Goal: Navigation & Orientation: Find specific page/section

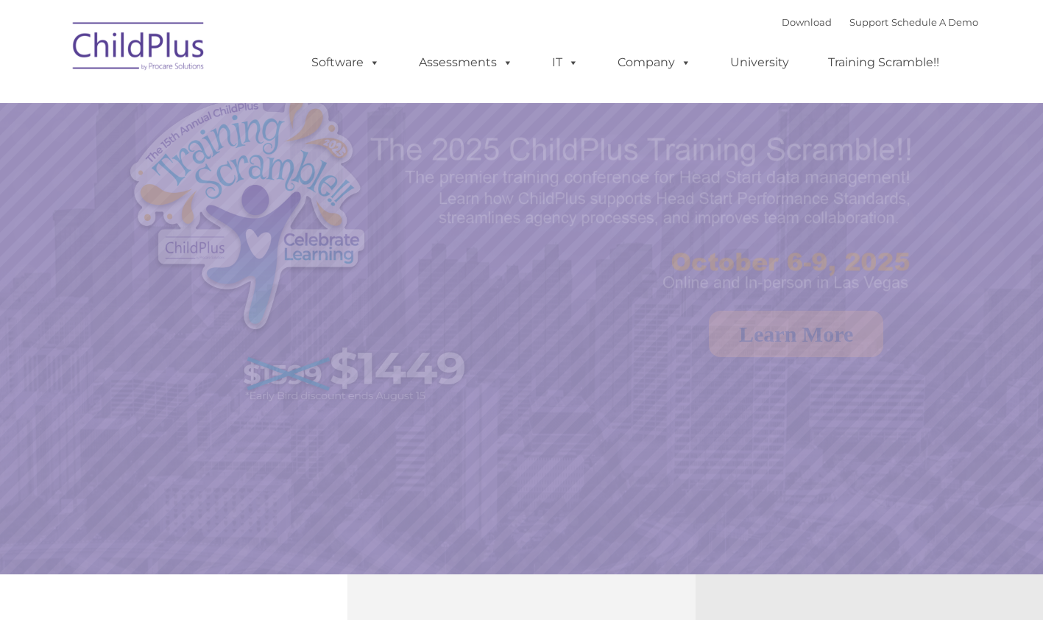
select select "MEDIUM"
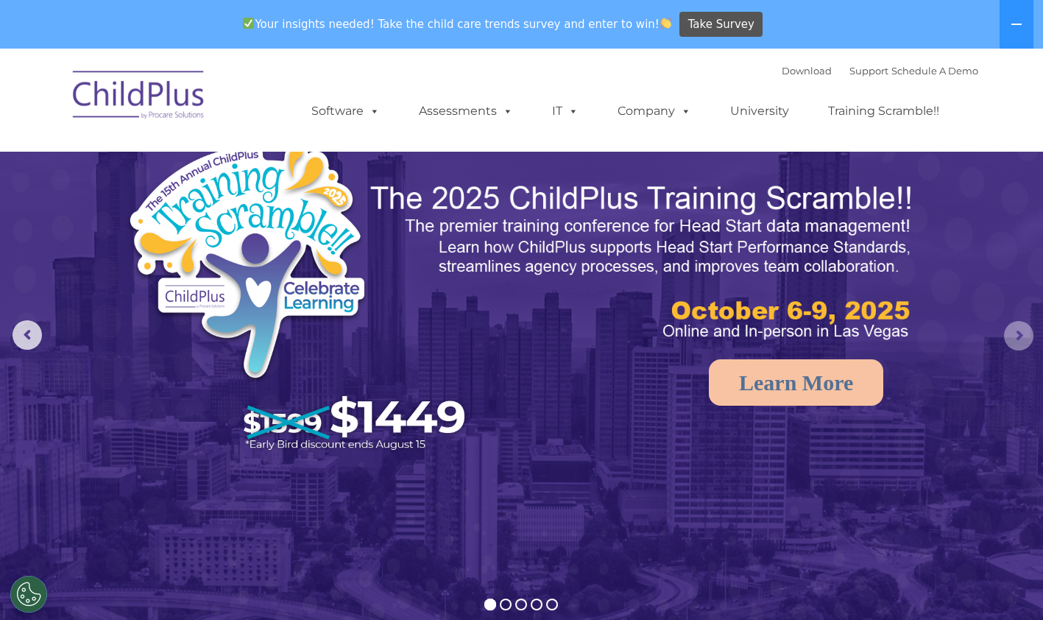
click at [1018, 336] on rs-arrow at bounding box center [1018, 335] width 29 height 29
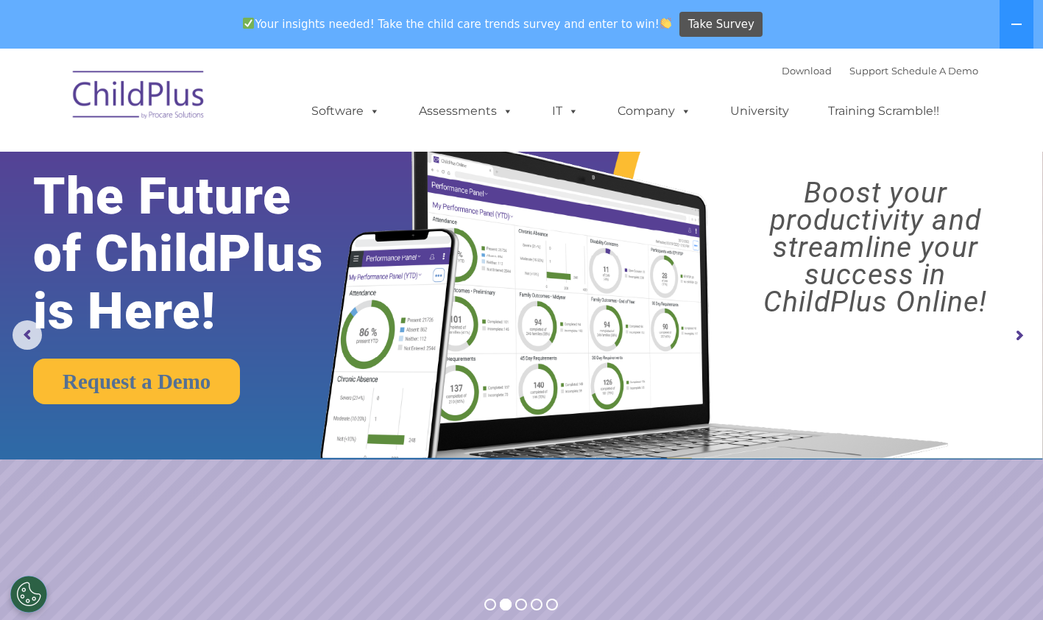
click at [1018, 336] on rs-arrow at bounding box center [1018, 335] width 29 height 29
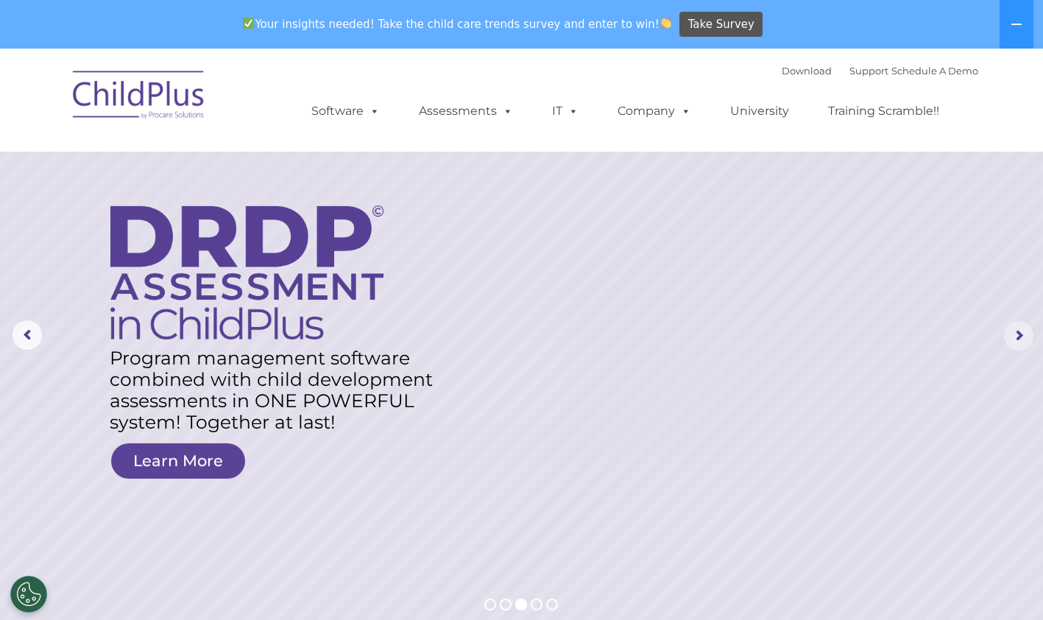
click at [1018, 336] on rs-arrow at bounding box center [1018, 335] width 29 height 29
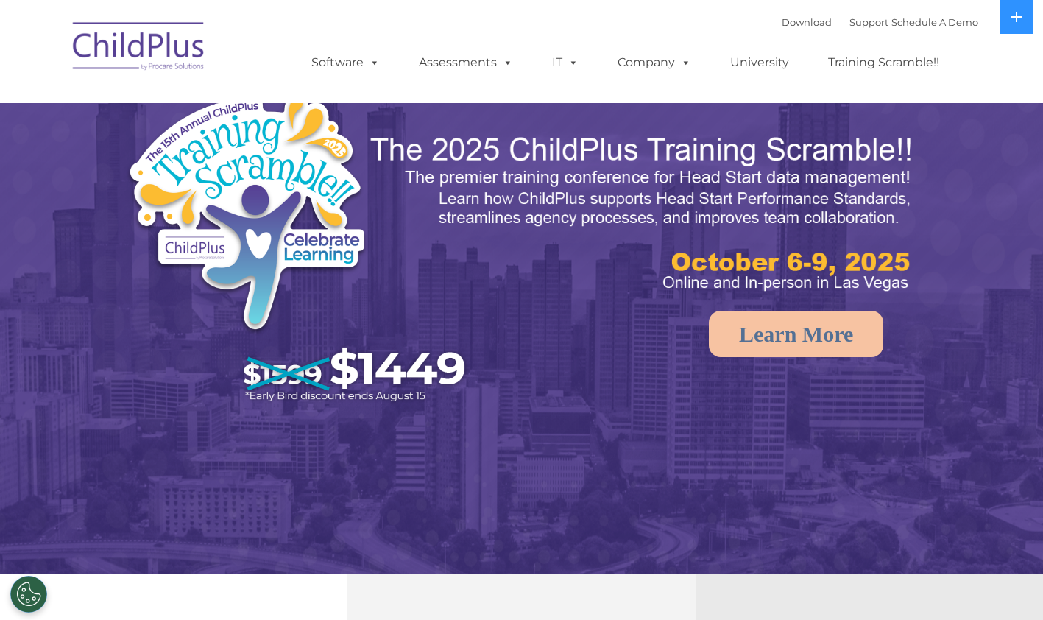
select select "MEDIUM"
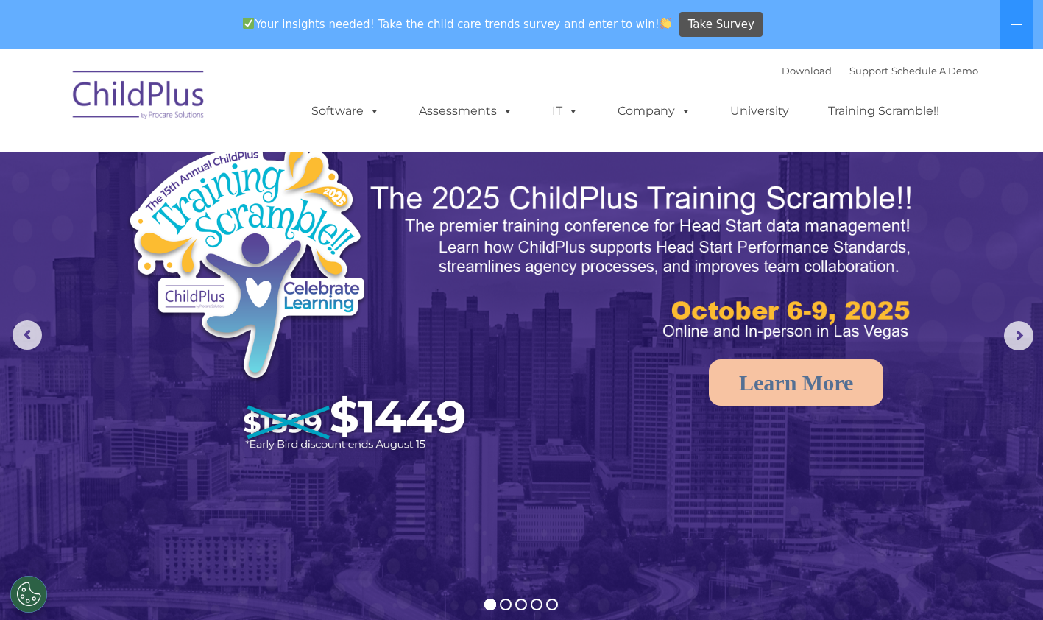
click at [1016, 22] on icon at bounding box center [1017, 24] width 12 height 12
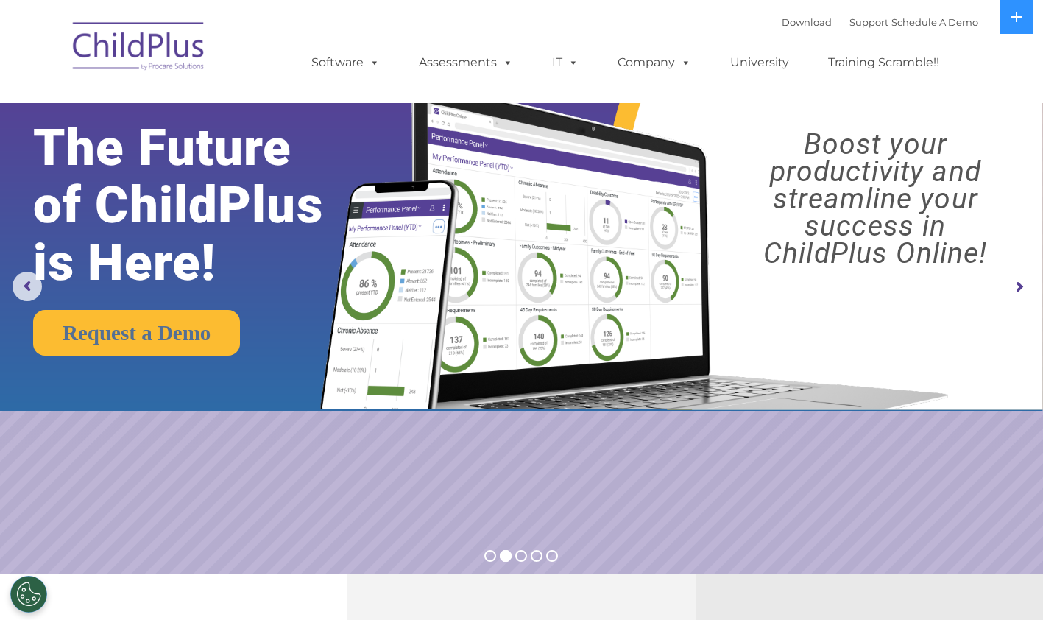
click at [170, 49] on img at bounding box center [139, 49] width 147 height 74
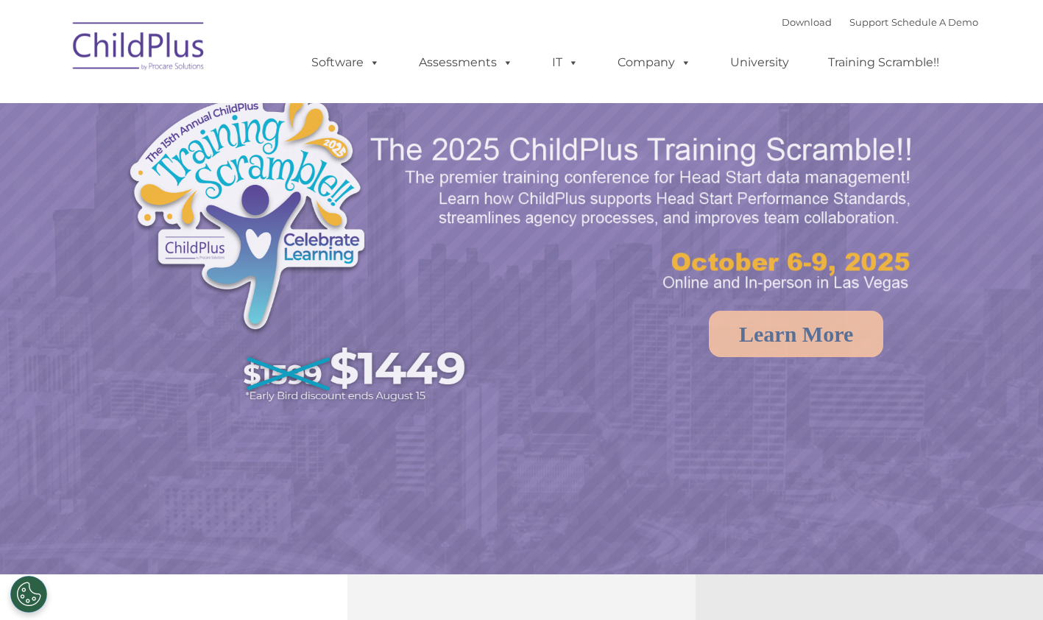
select select "MEDIUM"
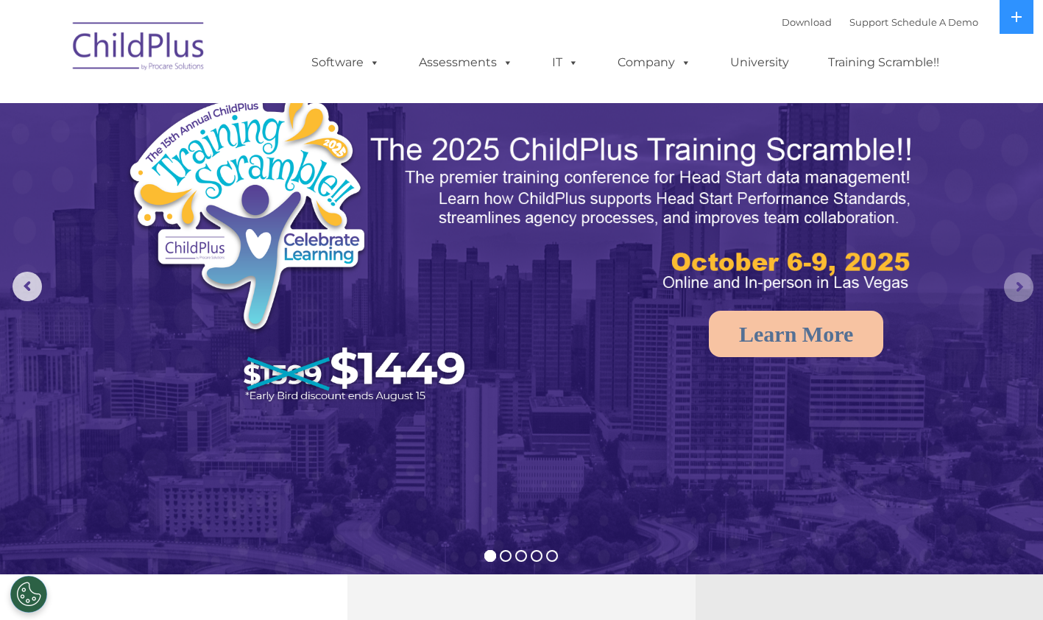
click at [1020, 281] on rs-arrow at bounding box center [1018, 286] width 29 height 29
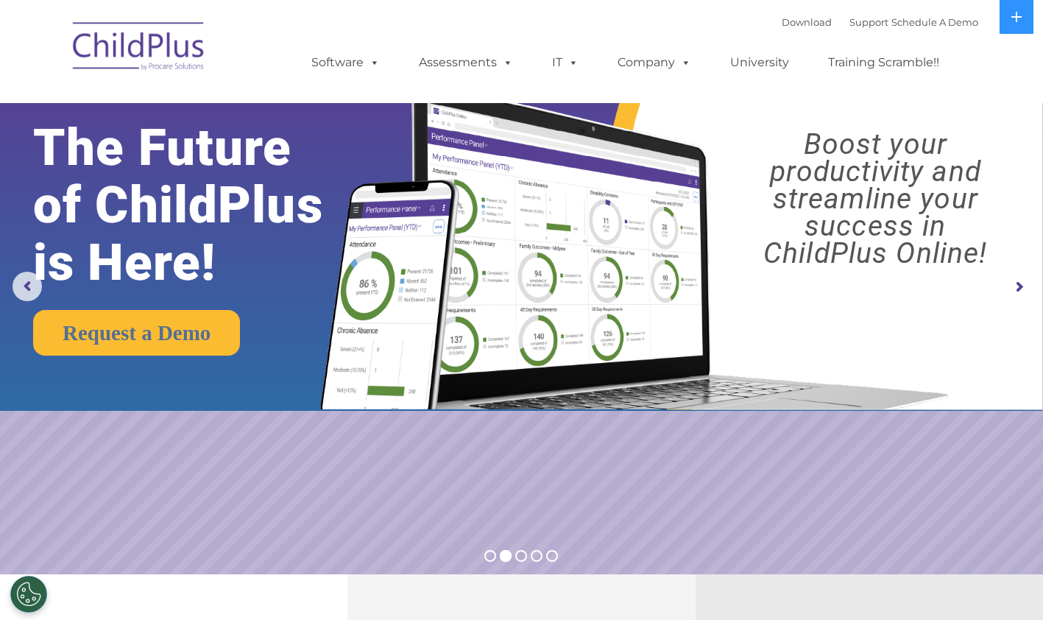
click at [1020, 281] on rs-arrow at bounding box center [1018, 286] width 29 height 29
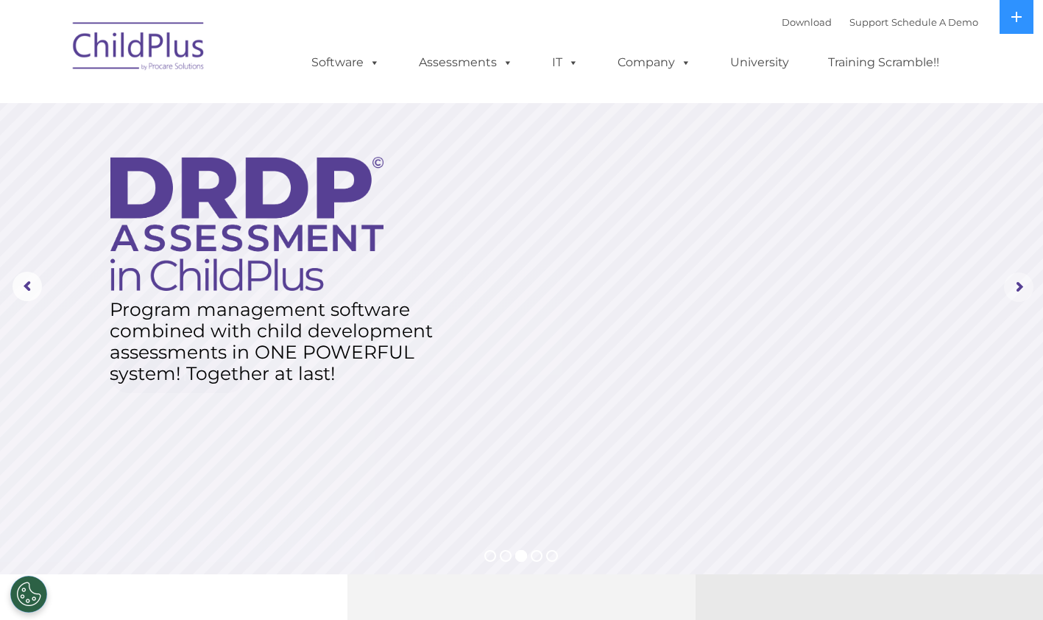
click at [1020, 281] on rs-arrow at bounding box center [1018, 286] width 29 height 29
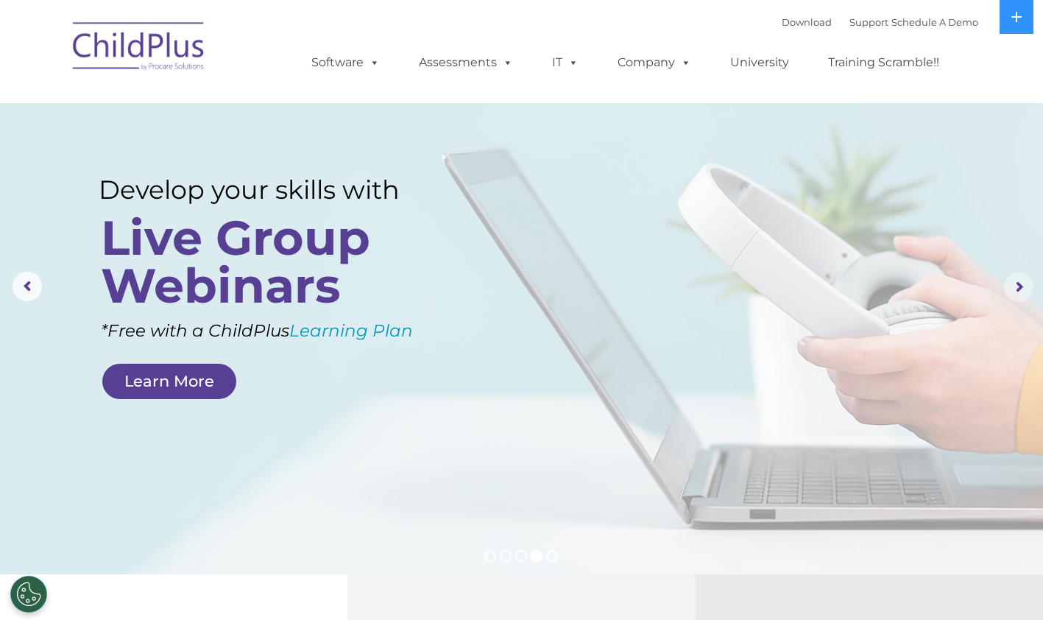
click at [1020, 285] on rs-arrow at bounding box center [1018, 286] width 29 height 29
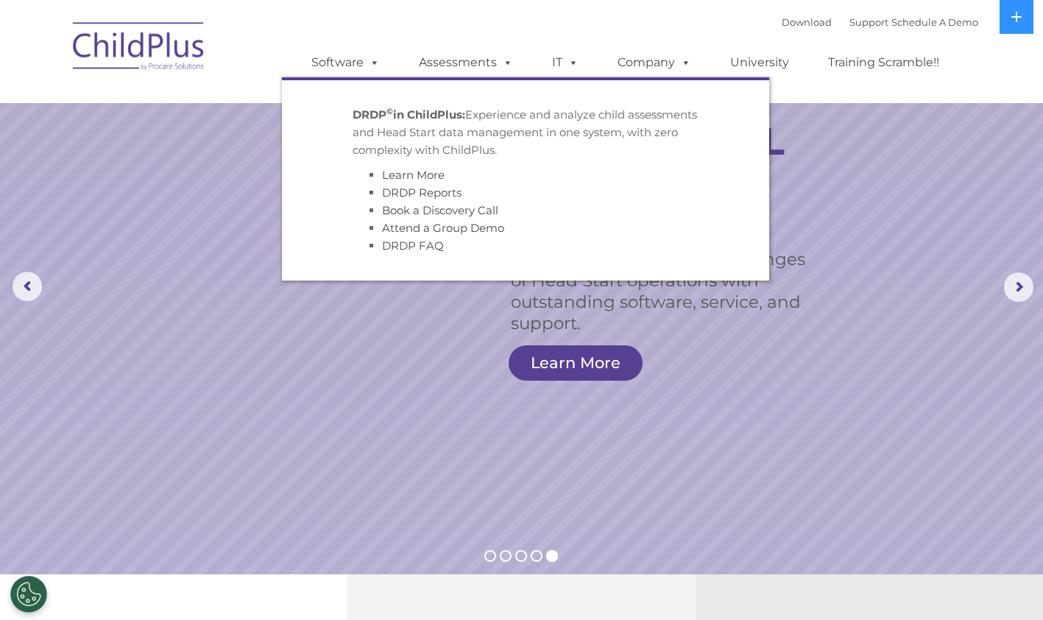
click at [497, 64] on span at bounding box center [505, 62] width 16 height 14
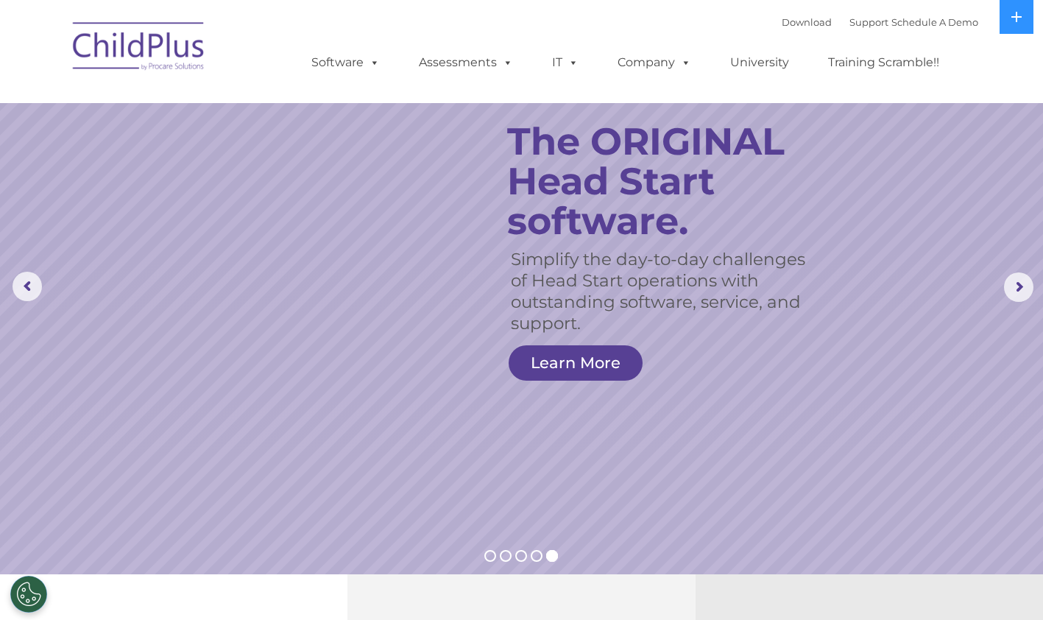
click at [497, 64] on span at bounding box center [505, 62] width 16 height 14
click at [783, 20] on link "Download" at bounding box center [807, 22] width 50 height 12
click at [793, 16] on div "Download Support | Schedule A Demo " at bounding box center [880, 22] width 197 height 22
click at [797, 19] on link "Download" at bounding box center [807, 22] width 50 height 12
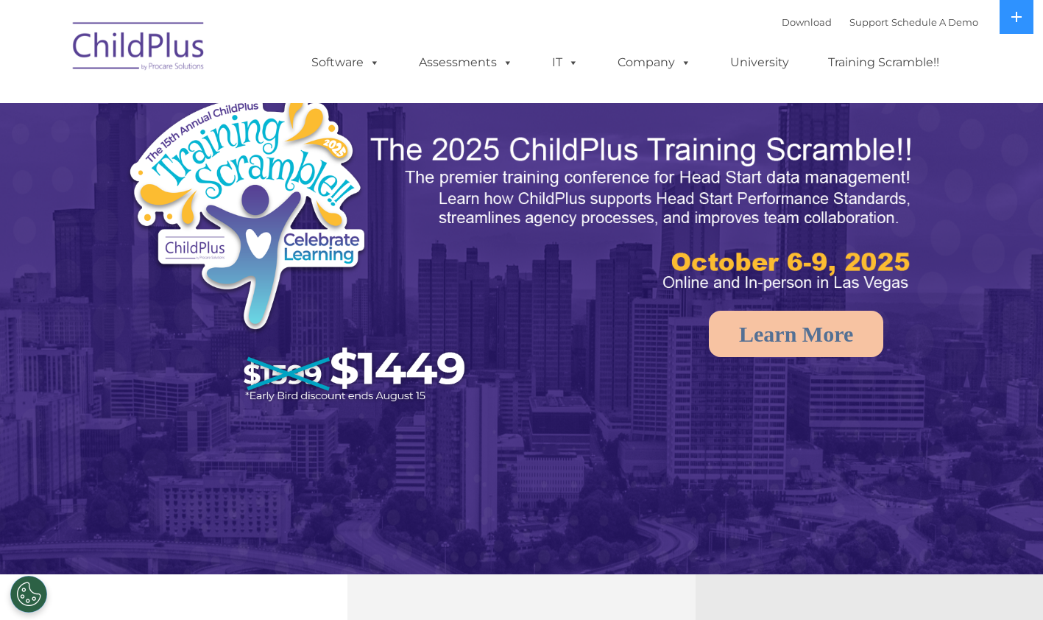
select select "MEDIUM"
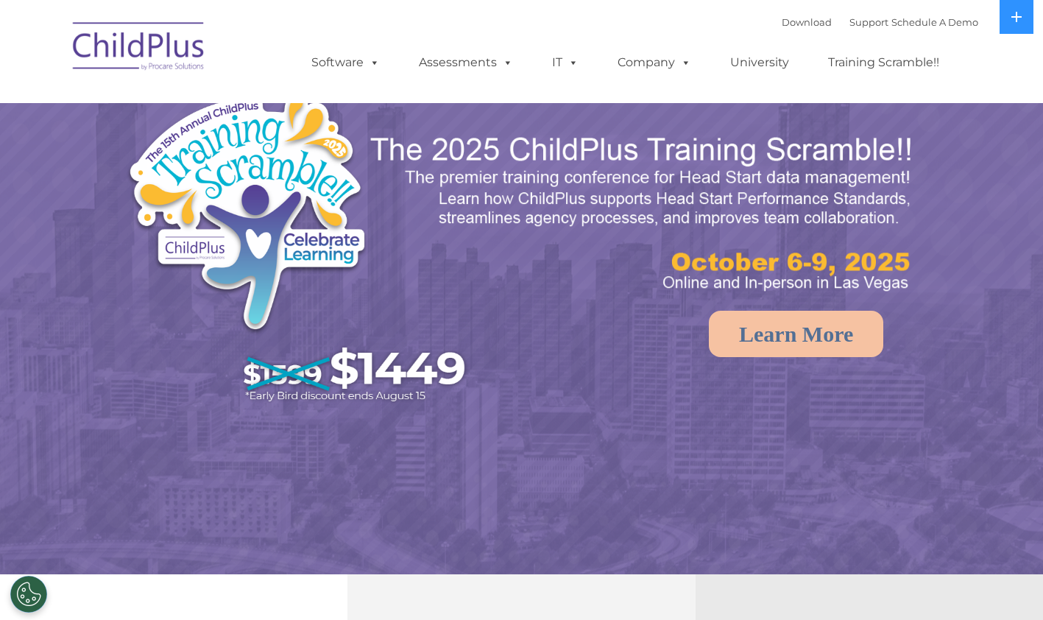
select select "MEDIUM"
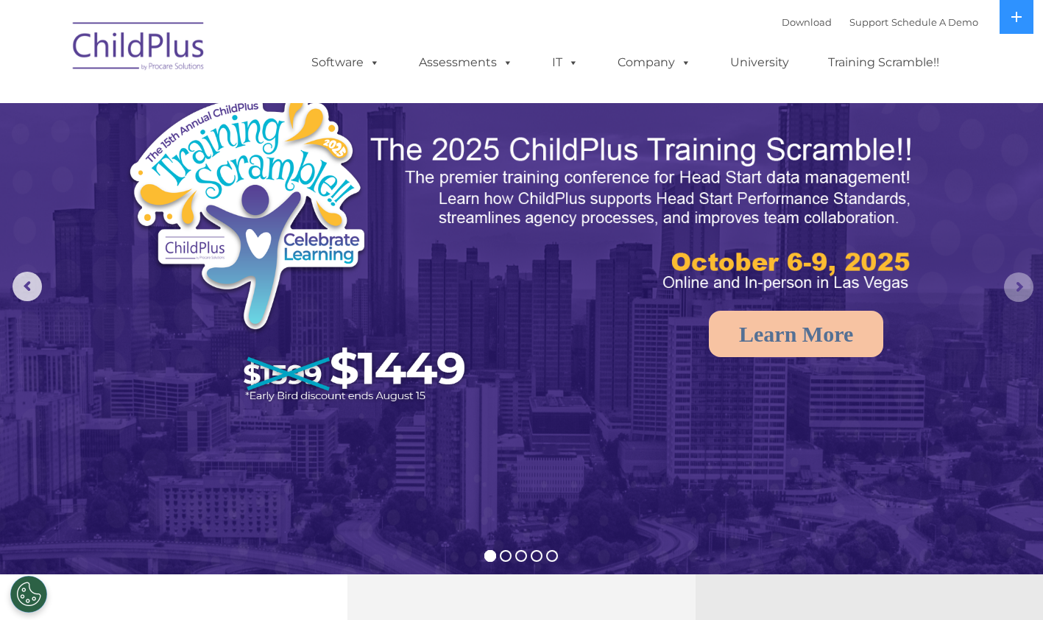
click at [1018, 286] on rs-arrow at bounding box center [1018, 286] width 29 height 29
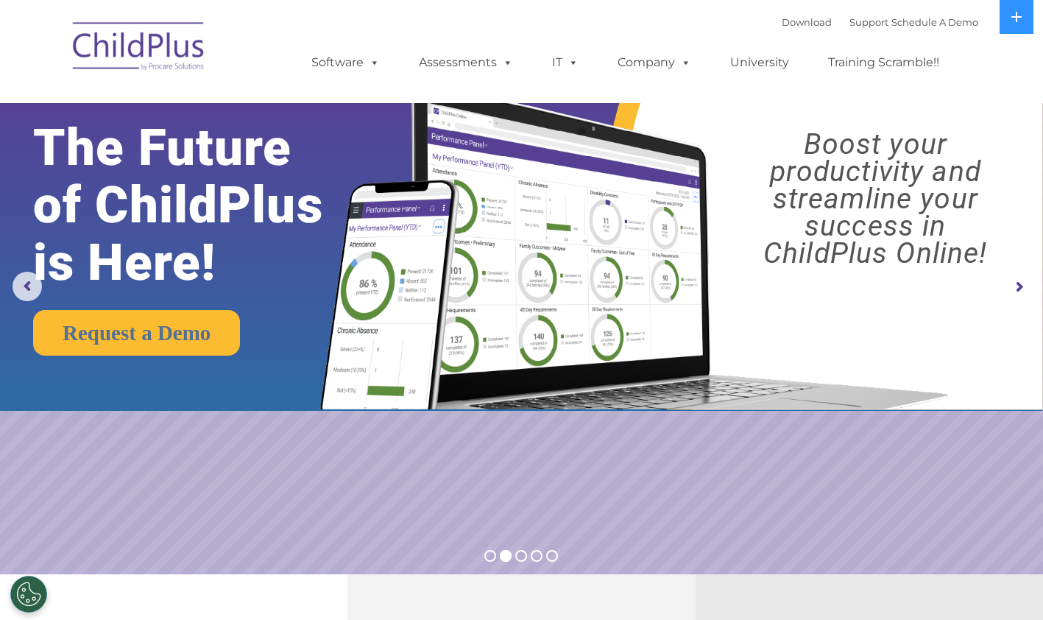
click at [1018, 286] on rs-arrow at bounding box center [1018, 286] width 29 height 29
